Goal: Transaction & Acquisition: Purchase product/service

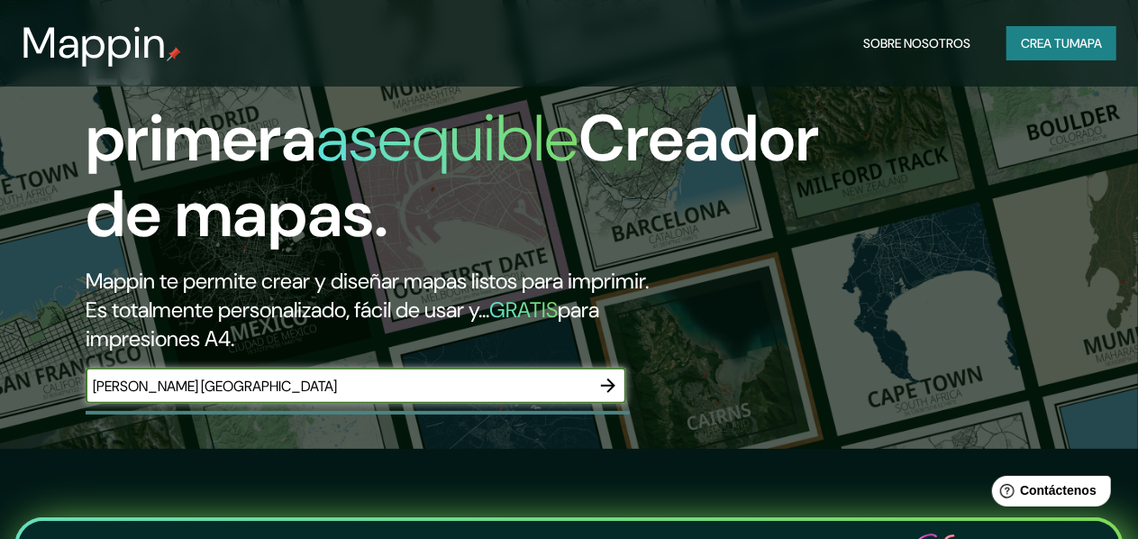
type input "[PERSON_NAME] [GEOGRAPHIC_DATA]"
click at [615, 396] on icon "button" at bounding box center [608, 386] width 22 height 22
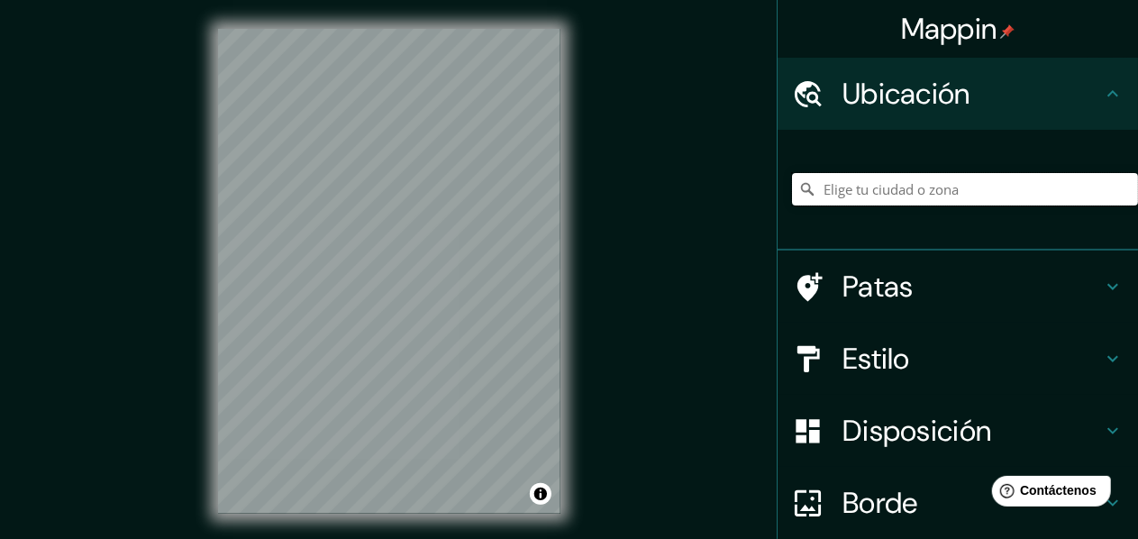
click at [873, 183] on input "Elige tu ciudad o zona" at bounding box center [965, 189] width 346 height 32
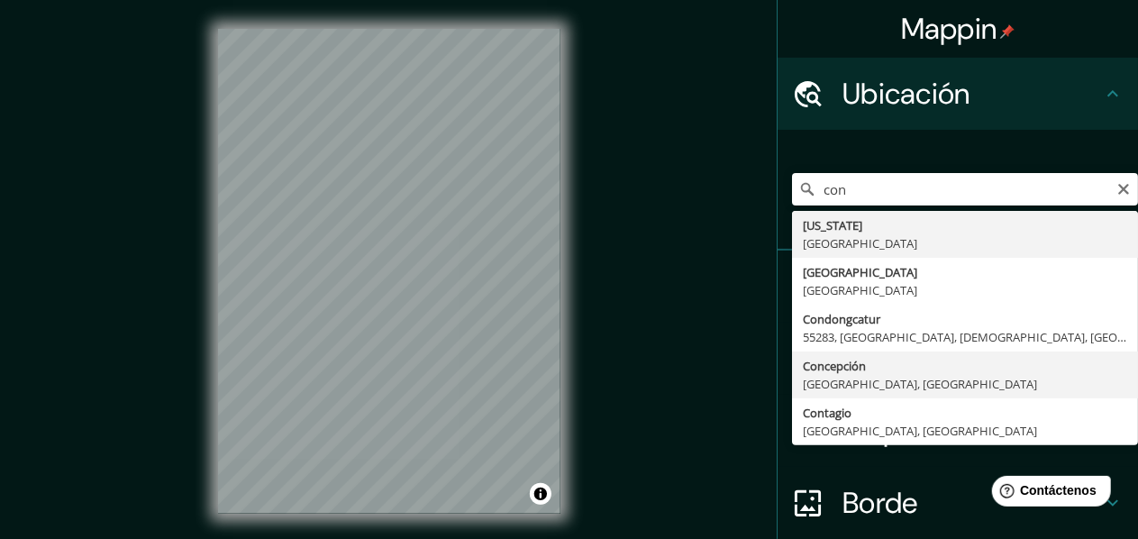
type input "[GEOGRAPHIC_DATA], [GEOGRAPHIC_DATA], [GEOGRAPHIC_DATA]"
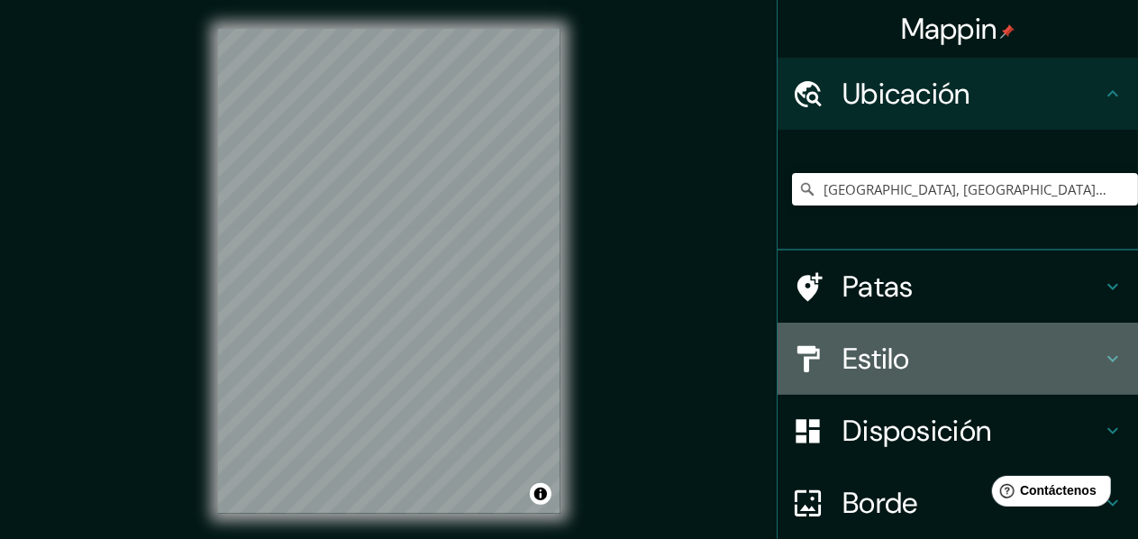
click at [865, 347] on font "Estilo" at bounding box center [877, 359] width 68 height 38
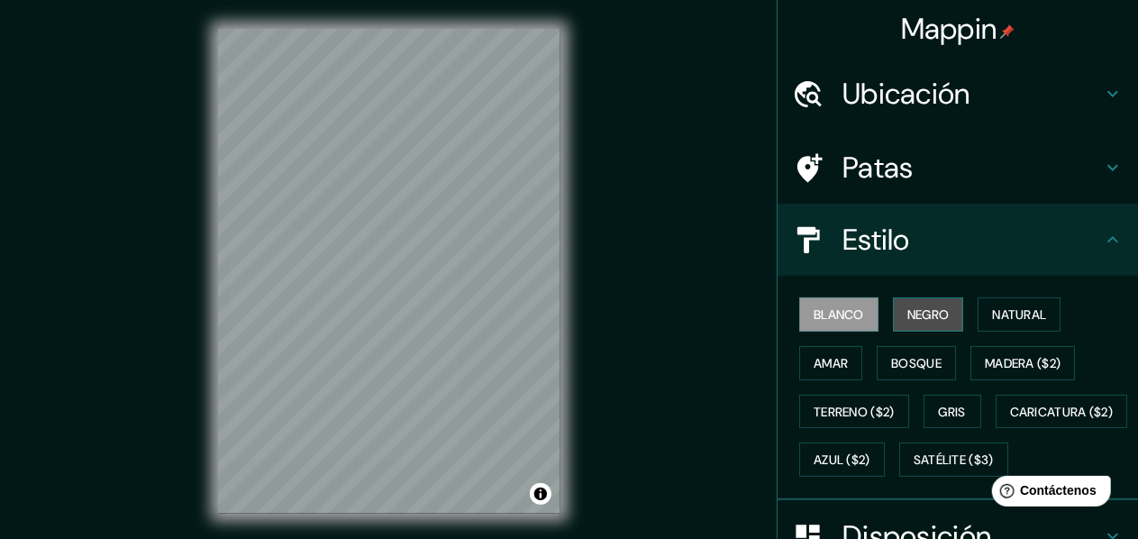
click at [915, 313] on font "Negro" at bounding box center [928, 314] width 42 height 16
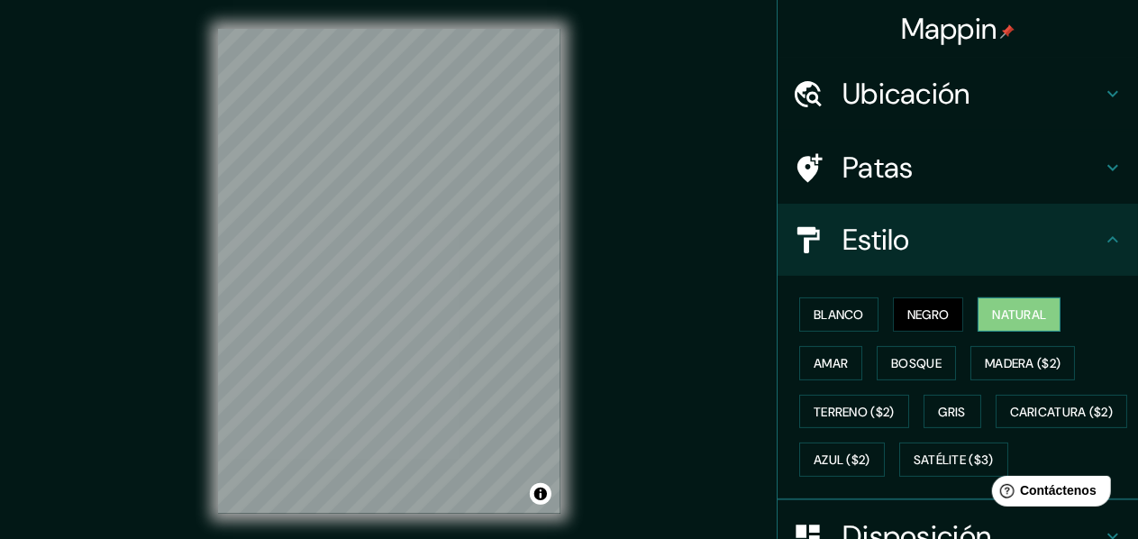
click at [998, 307] on font "Natural" at bounding box center [1019, 314] width 54 height 16
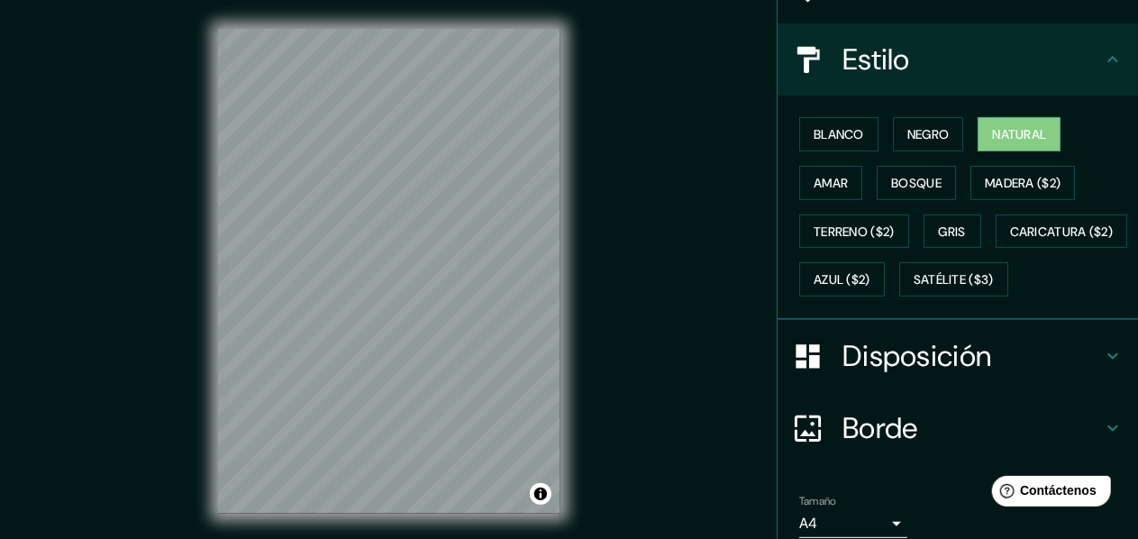
scroll to position [299, 0]
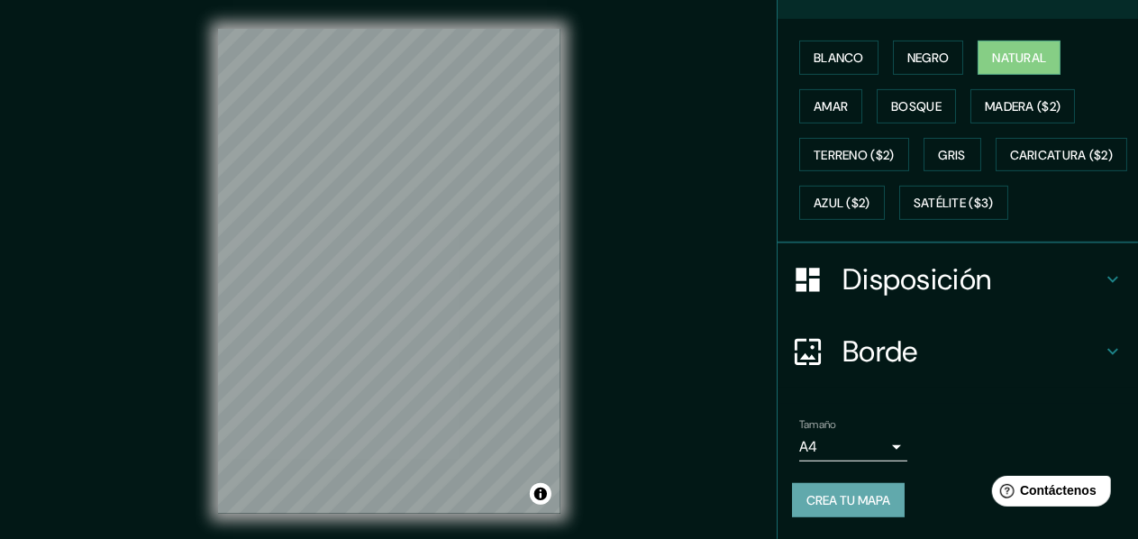
click at [820, 500] on font "Crea tu mapa" at bounding box center [848, 500] width 84 height 16
